Goal: Find specific page/section: Find specific page/section

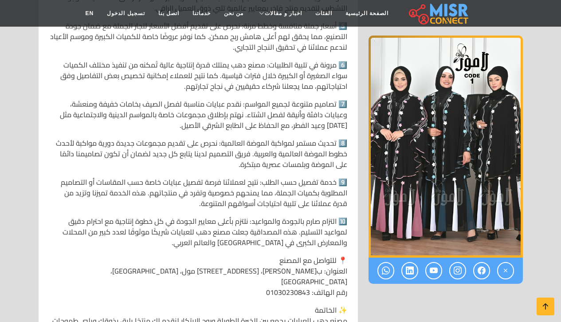
scroll to position [725, 0]
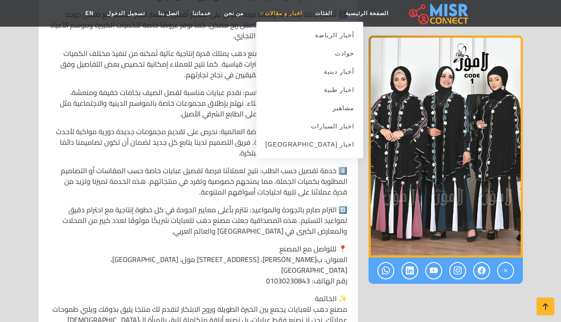
click at [296, 11] on span "اخبار و مقالات" at bounding box center [283, 13] width 37 height 8
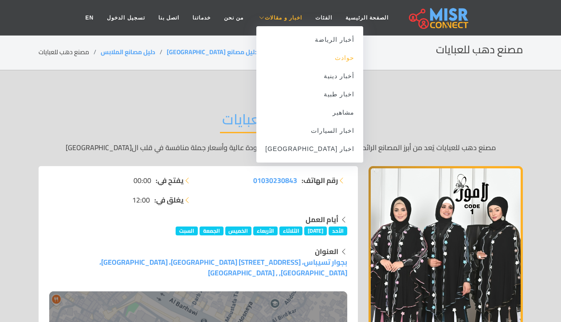
click at [331, 61] on link "حوادث" at bounding box center [309, 58] width 107 height 18
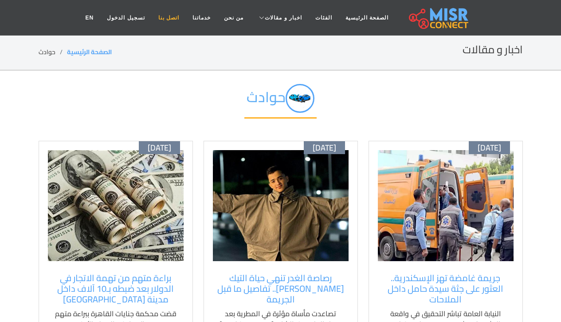
click at [163, 12] on link "اتصل بنا" at bounding box center [169, 17] width 34 height 17
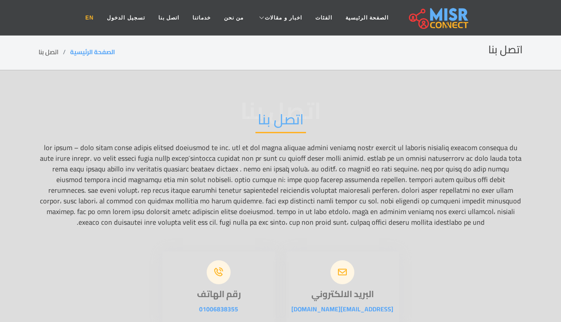
click at [89, 12] on link "EN" at bounding box center [90, 17] width 22 height 17
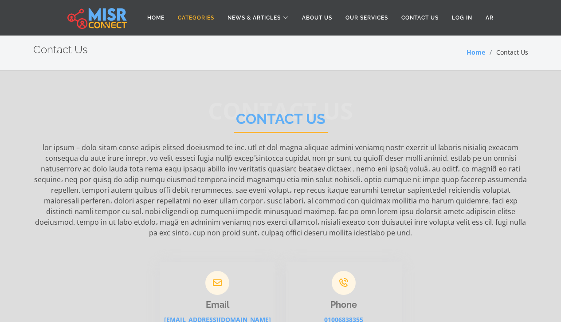
click at [198, 15] on link "Categories" at bounding box center [196, 17] width 50 height 17
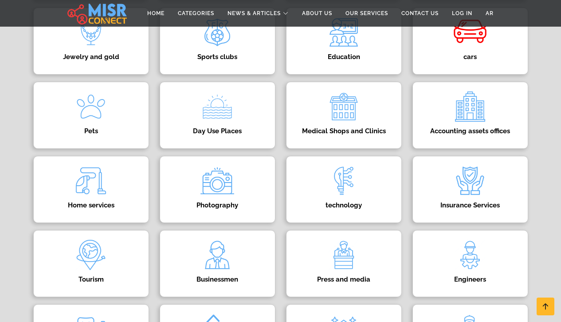
scroll to position [224, 0]
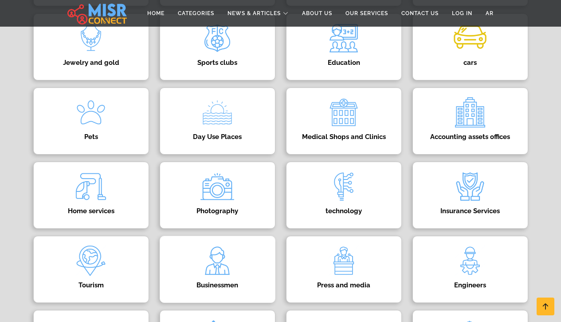
click at [214, 252] on img at bounding box center [217, 260] width 35 height 35
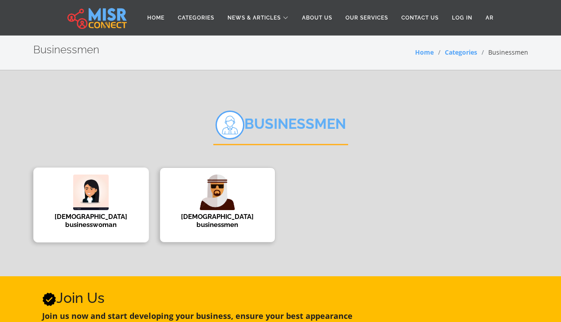
click at [109, 206] on div "[DEMOGRAPHIC_DATA] businesswoman" at bounding box center [91, 204] width 116 height 75
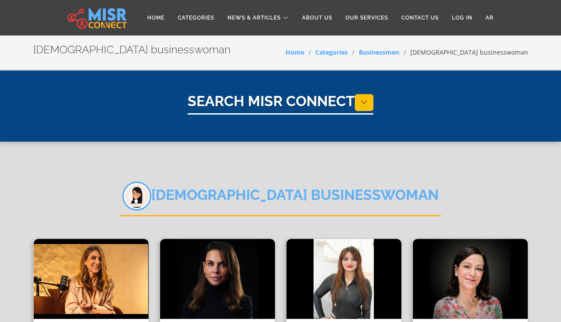
select select "**********"
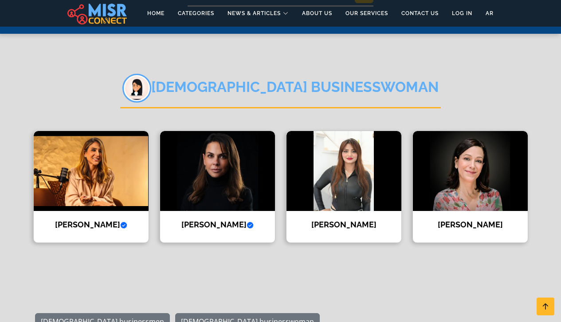
scroll to position [119, 0]
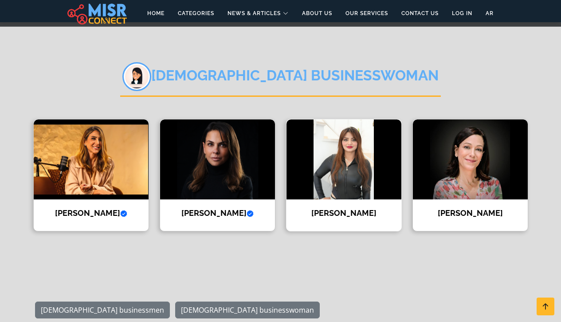
click at [366, 138] on img at bounding box center [344, 159] width 115 height 80
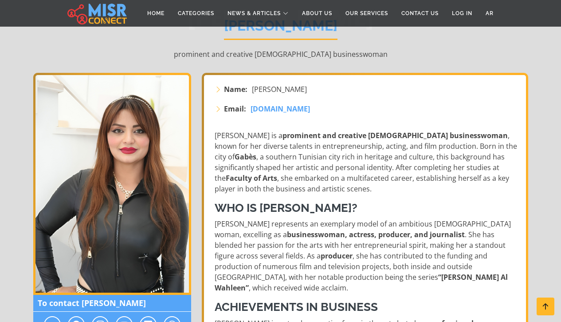
scroll to position [95, 0]
